Goal: Transaction & Acquisition: Purchase product/service

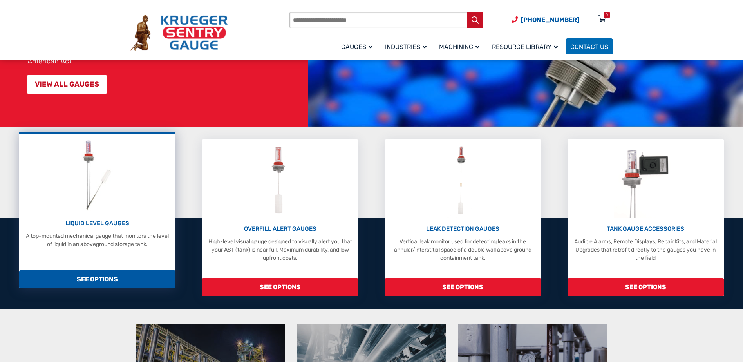
scroll to position [117, 0]
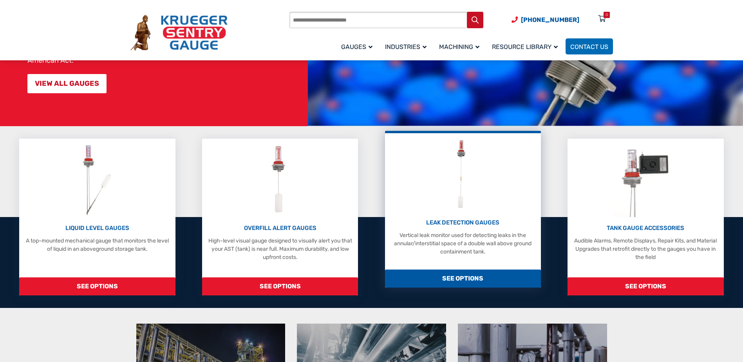
click at [445, 202] on div "LEAK DETECTION GAUGES Vertical leak monitor used for detecting leaks in the ann…" at bounding box center [463, 196] width 148 height 119
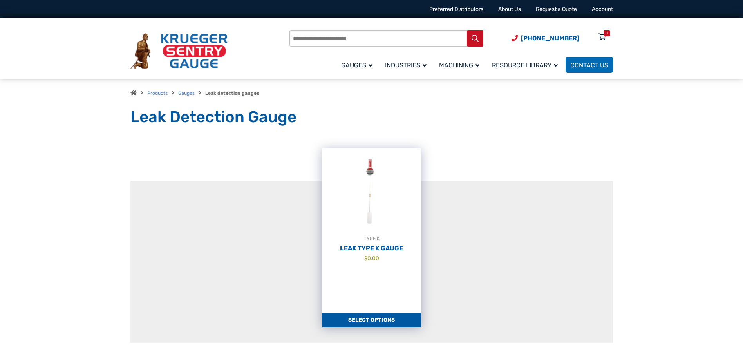
click at [386, 258] on span "$ 0.00" at bounding box center [371, 258] width 99 height 8
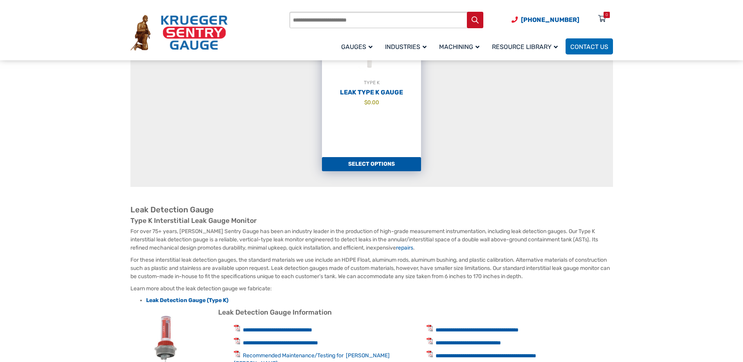
scroll to position [157, 0]
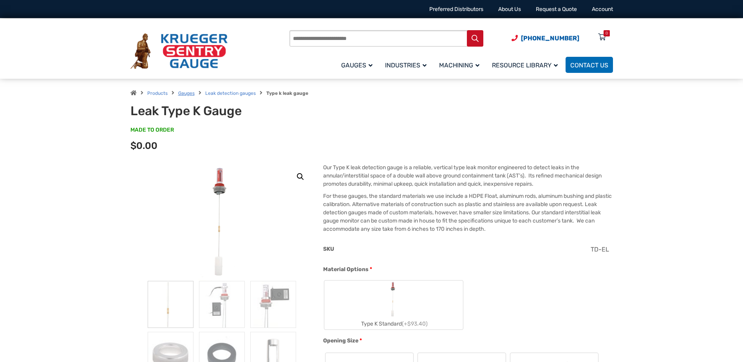
click at [189, 92] on link "Gauges" at bounding box center [186, 92] width 16 height 5
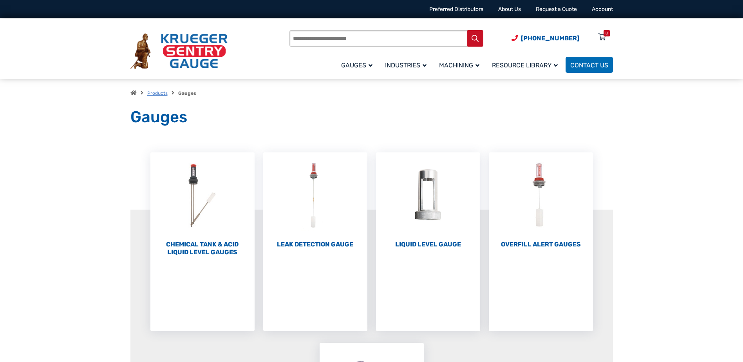
click at [160, 94] on link "Products" at bounding box center [157, 92] width 20 height 5
click at [202, 52] on img at bounding box center [178, 51] width 97 height 36
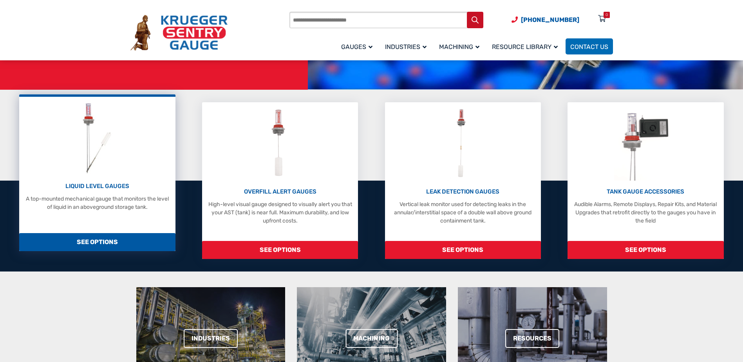
scroll to position [157, 0]
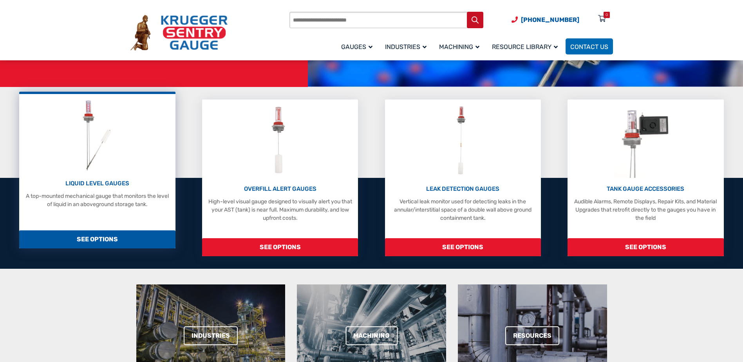
click at [107, 144] on img at bounding box center [97, 135] width 42 height 74
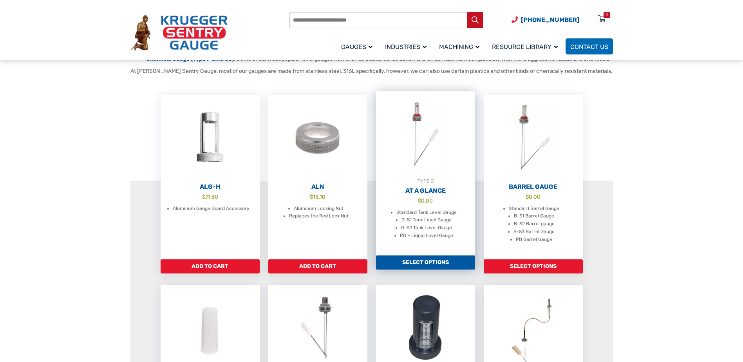
scroll to position [196, 0]
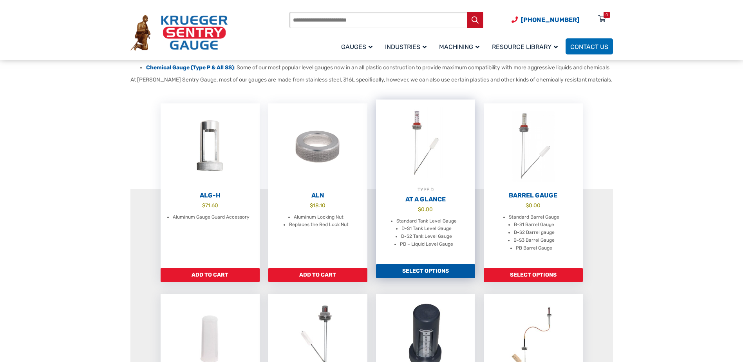
click at [409, 168] on img at bounding box center [425, 142] width 99 height 86
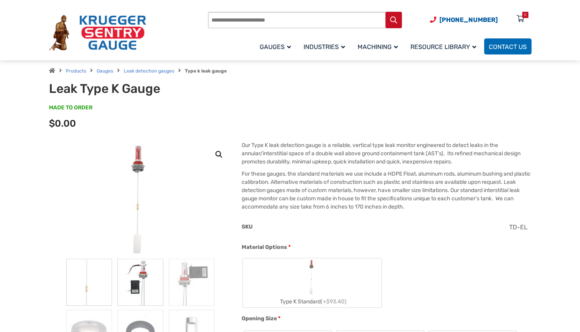
scroll to position [78, 0]
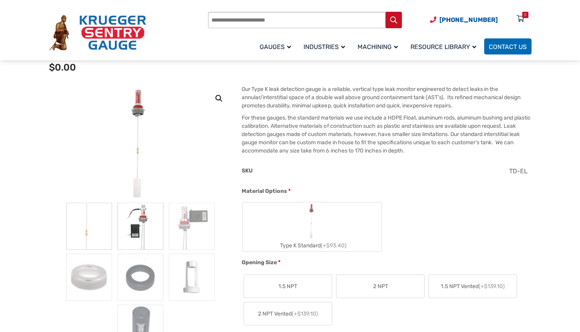
click at [146, 234] on img at bounding box center [140, 225] width 46 height 47
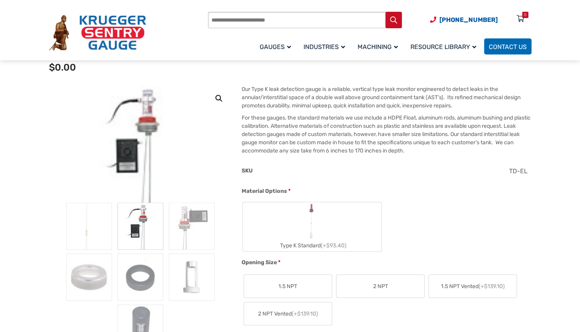
click at [296, 226] on label "Type K Standard (+$93.40)" at bounding box center [312, 226] width 139 height 49
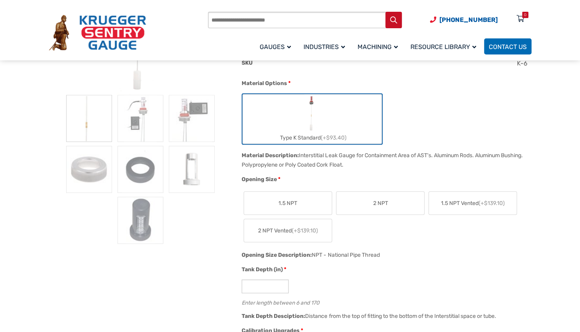
scroll to position [196, 0]
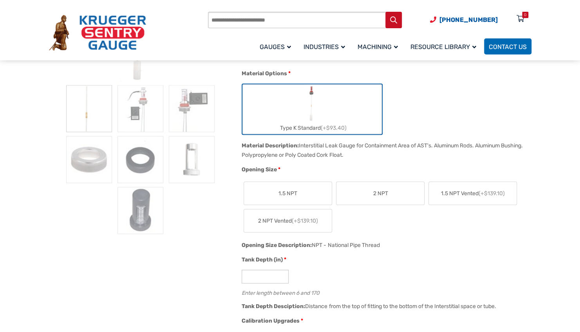
click at [374, 197] on label "2 NPT" at bounding box center [380, 193] width 88 height 23
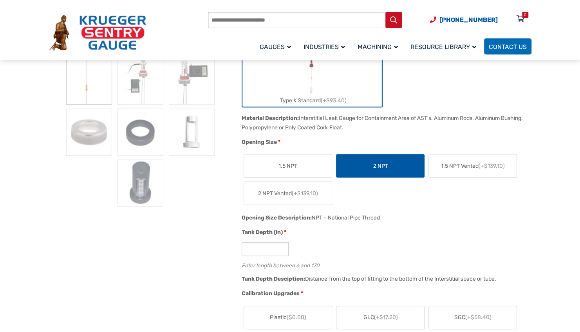
scroll to position [274, 0]
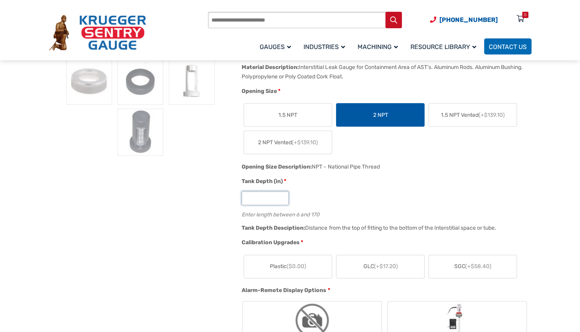
drag, startPoint x: 265, startPoint y: 199, endPoint x: 240, endPoint y: 199, distance: 25.1
click at [240, 199] on div "Tank Depth (in) * * Enter length between 6 and 170" at bounding box center [384, 200] width 289 height 46
type input "**"
click at [343, 188] on div "Tank Depth (in) * ** Enter length between 6 and 170" at bounding box center [384, 200] width 289 height 46
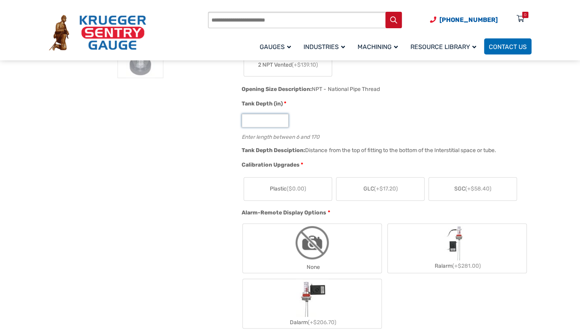
scroll to position [352, 0]
click at [282, 194] on label "Plastic ($0.00)" at bounding box center [288, 188] width 88 height 23
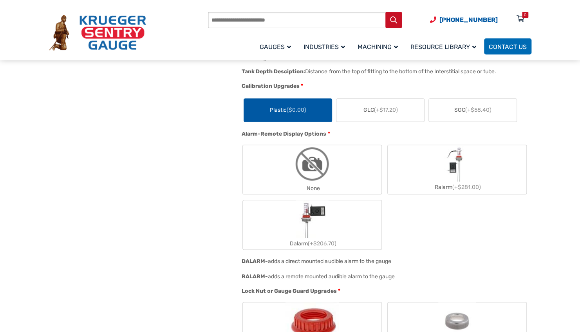
scroll to position [431, 0]
click at [330, 184] on div "None" at bounding box center [312, 187] width 139 height 11
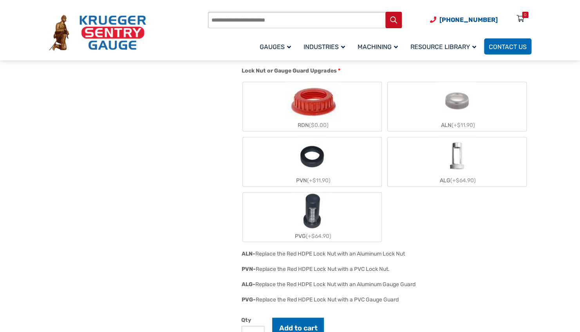
scroll to position [587, 0]
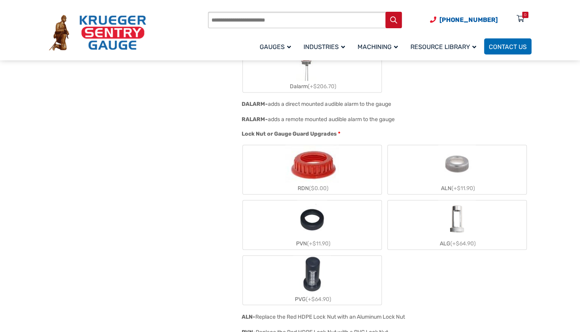
click at [319, 174] on img "RDN" at bounding box center [311, 164] width 53 height 38
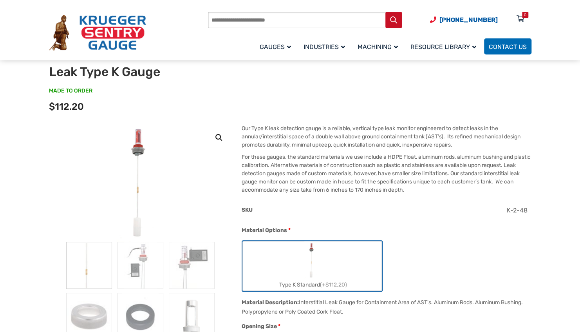
scroll to position [0, 0]
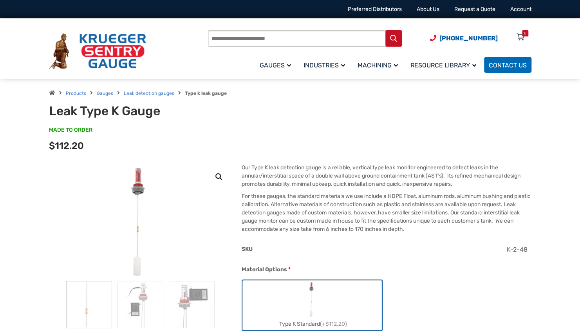
click at [251, 147] on div "Options total $112.20" at bounding box center [290, 149] width 482 height 14
